Goal: Task Accomplishment & Management: Manage account settings

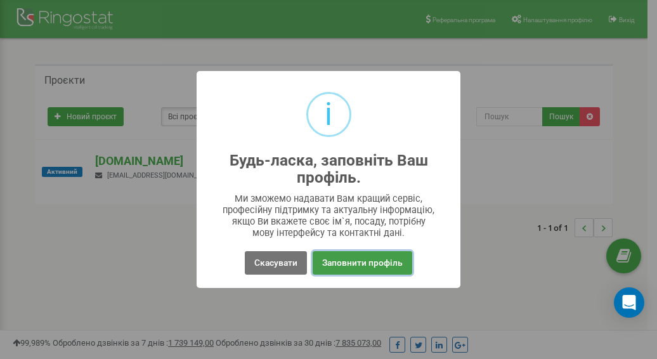
click at [350, 268] on button "Заповнити профіль" at bounding box center [363, 262] width 100 height 23
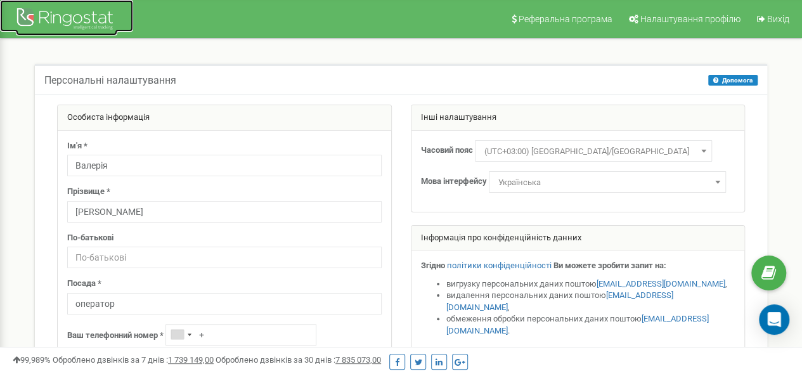
click at [53, 18] on div at bounding box center [66, 20] width 101 height 30
